Goal: Task Accomplishment & Management: Manage account settings

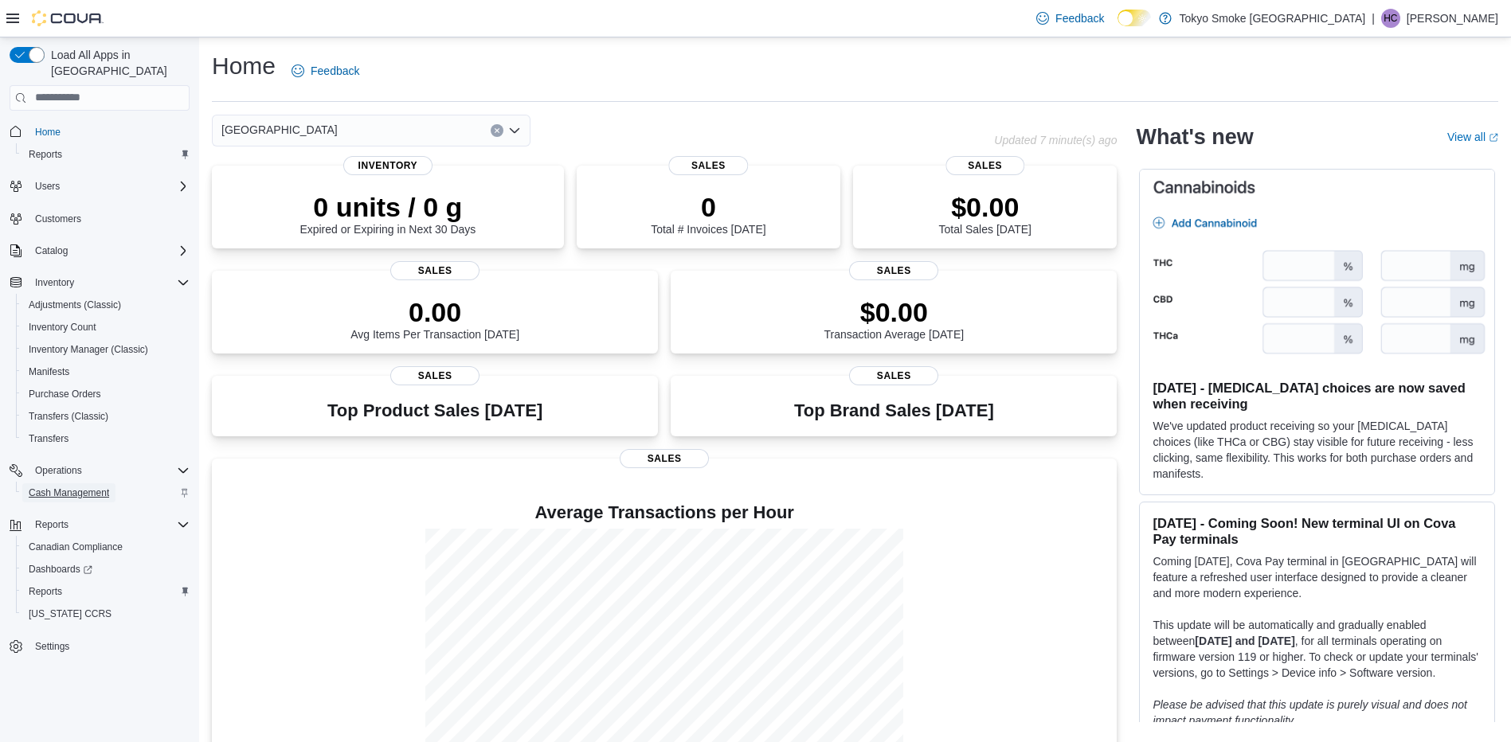
click at [65, 487] on span "Cash Management" at bounding box center [69, 493] width 80 height 13
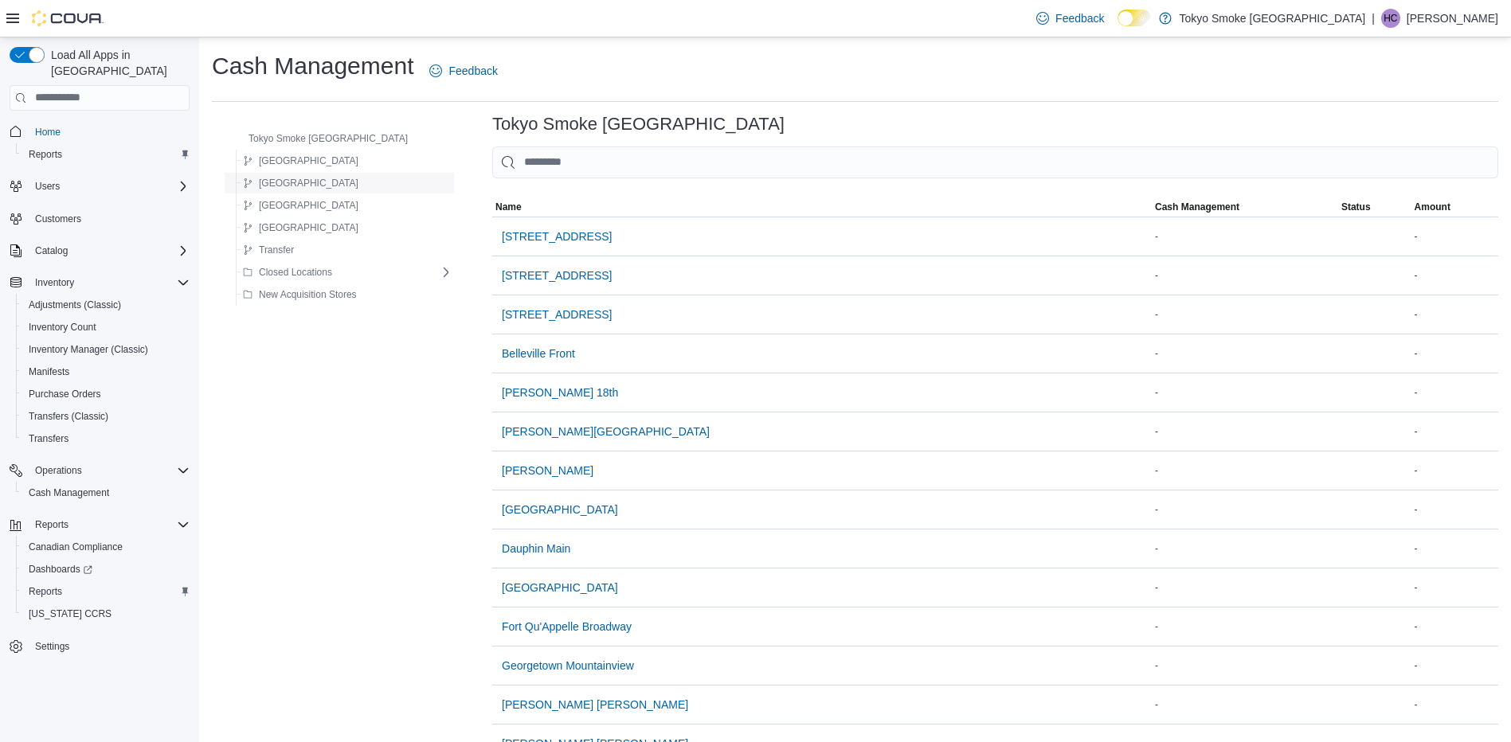
click at [363, 184] on div "[GEOGRAPHIC_DATA]" at bounding box center [345, 183] width 216 height 19
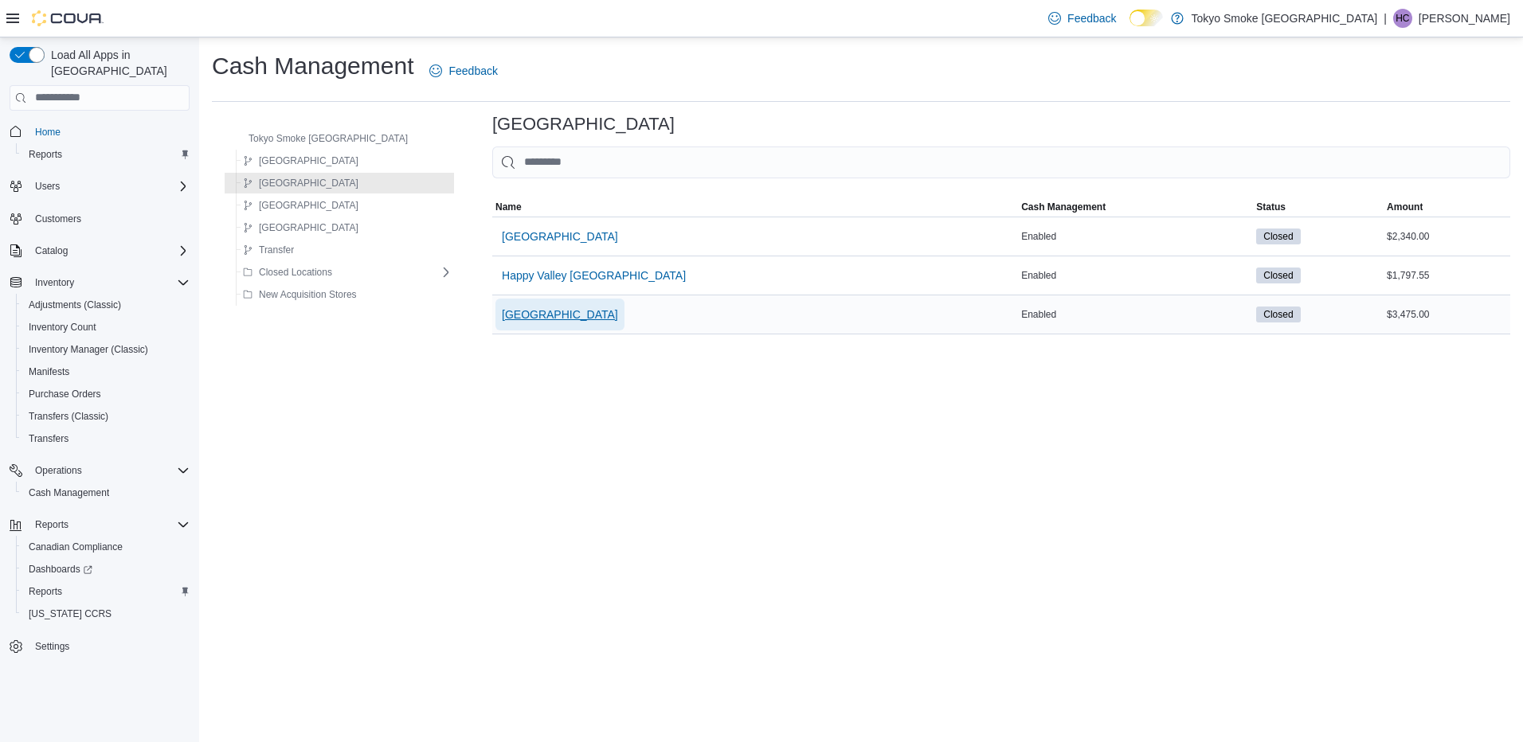
click at [519, 310] on span "[GEOGRAPHIC_DATA]" at bounding box center [560, 315] width 116 height 16
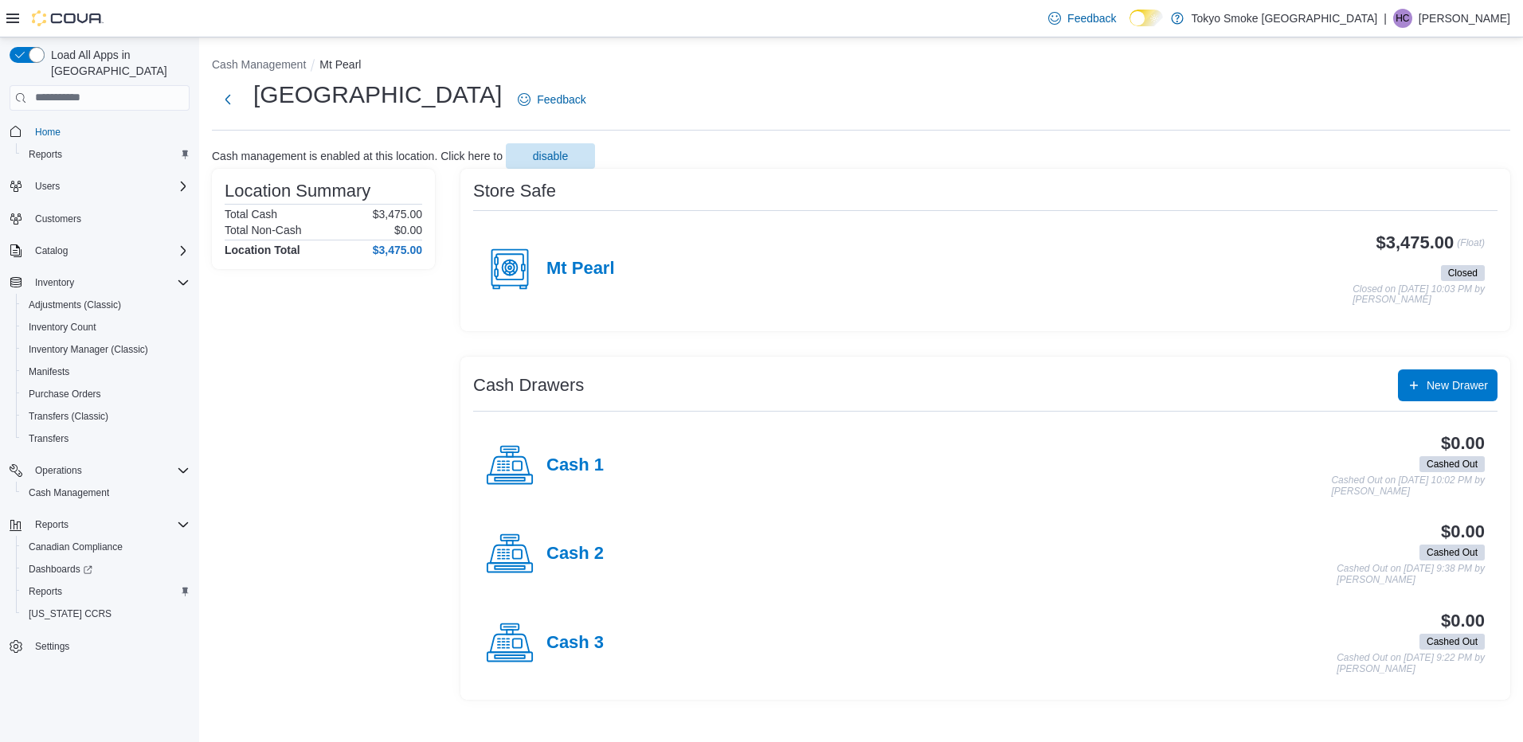
click at [1469, 15] on p "[PERSON_NAME]" at bounding box center [1465, 18] width 92 height 19
click at [1386, 160] on span "Sign Out" at bounding box center [1407, 156] width 43 height 16
